Goal: Check status

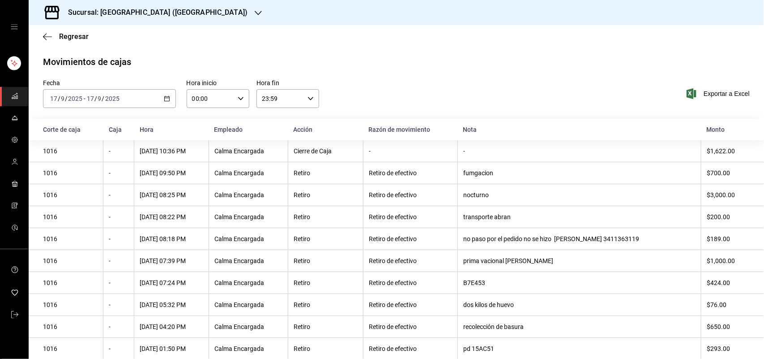
scroll to position [54, 0]
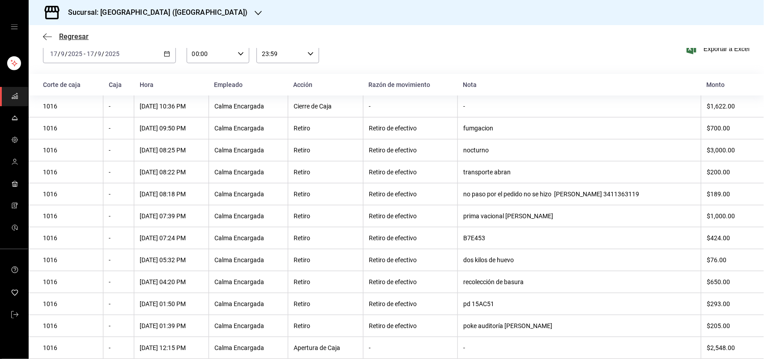
click at [82, 35] on span "Regresar" at bounding box center [74, 36] width 30 height 9
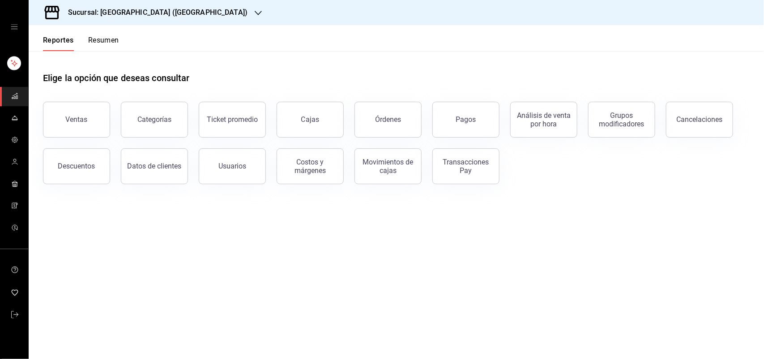
click at [102, 36] on button "Resumen" at bounding box center [103, 43] width 31 height 15
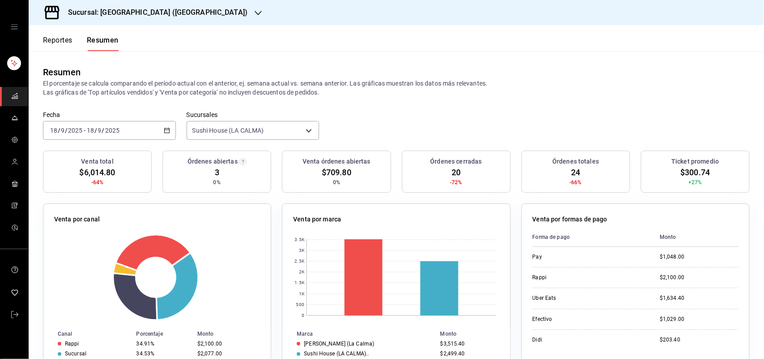
click at [449, 120] on div "Fecha [DATE] [DATE] - [DATE] [DATE] Sucursales [GEOGRAPHIC_DATA] ([GEOGRAPHIC_D…" at bounding box center [397, 130] width 736 height 39
